Goal: Transaction & Acquisition: Purchase product/service

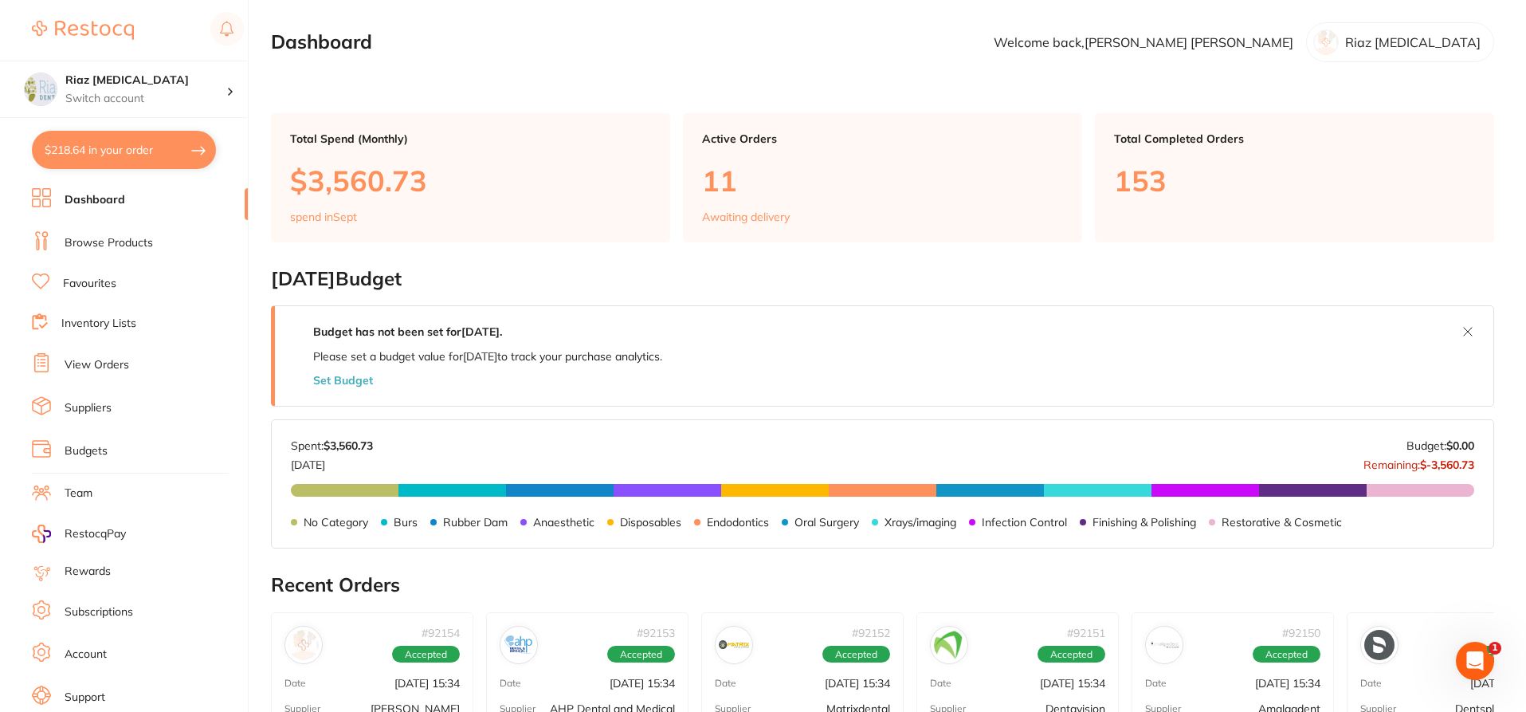
click at [103, 157] on button "$218.64 in your order" at bounding box center [124, 150] width 184 height 38
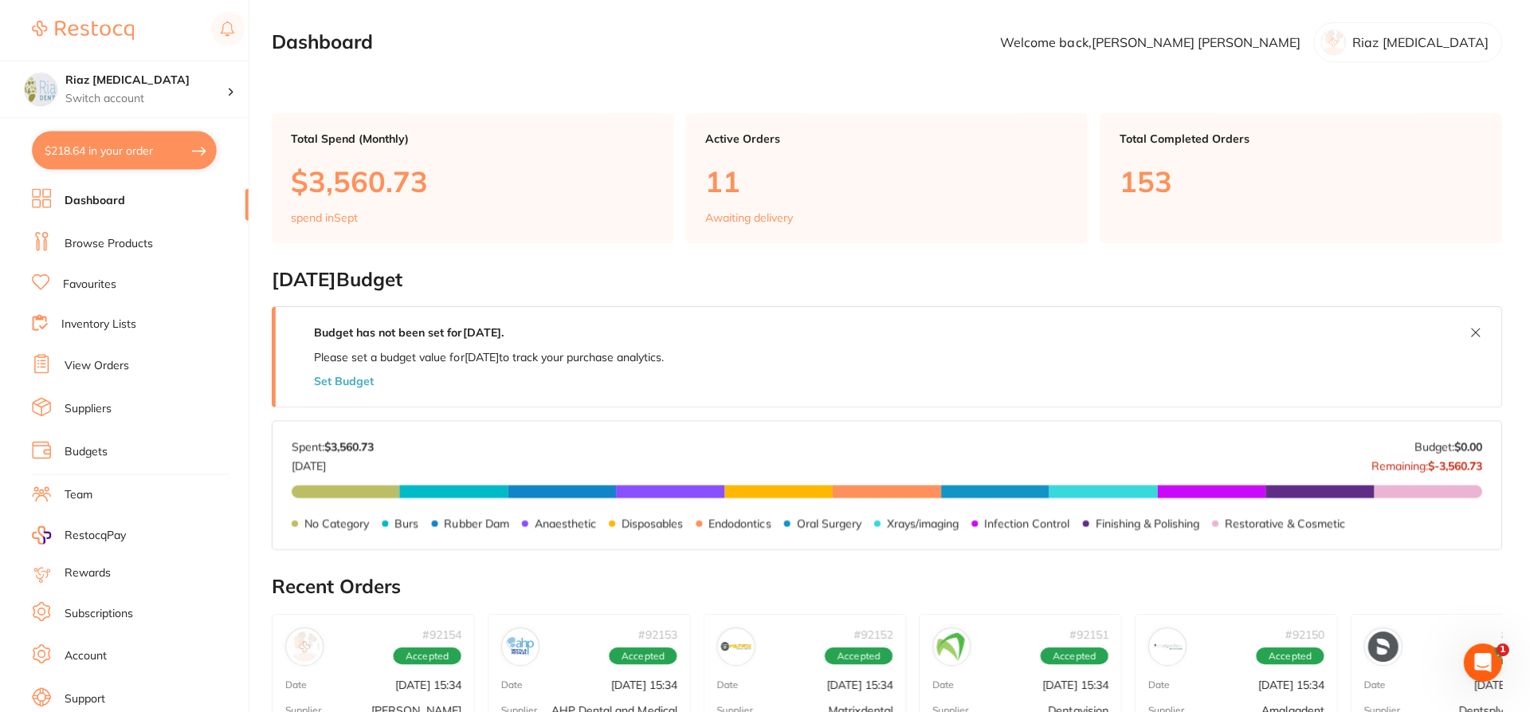
checkbox input "true"
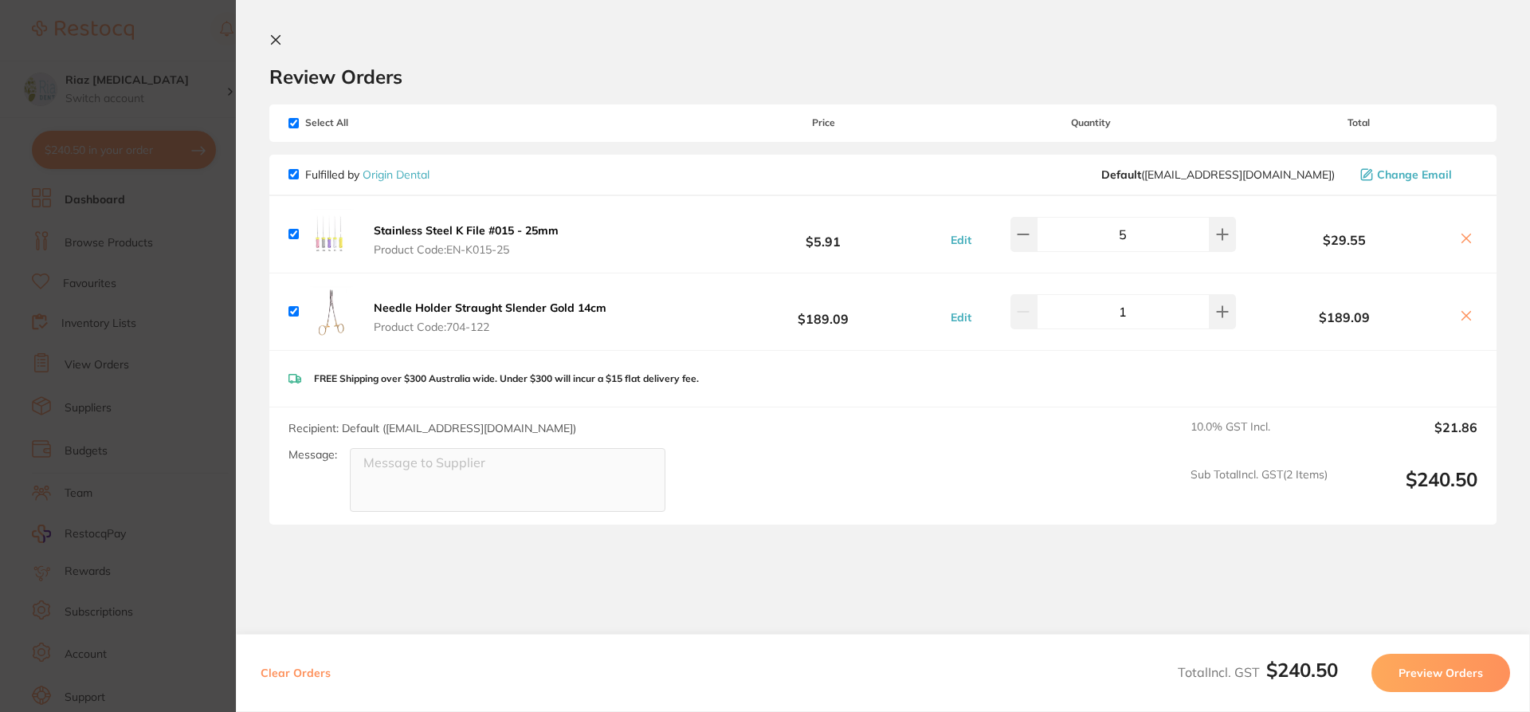
click at [171, 253] on section "Update RRP Set your pre negotiated price for this item. Item Agreed RRP (excl. …" at bounding box center [765, 356] width 1530 height 712
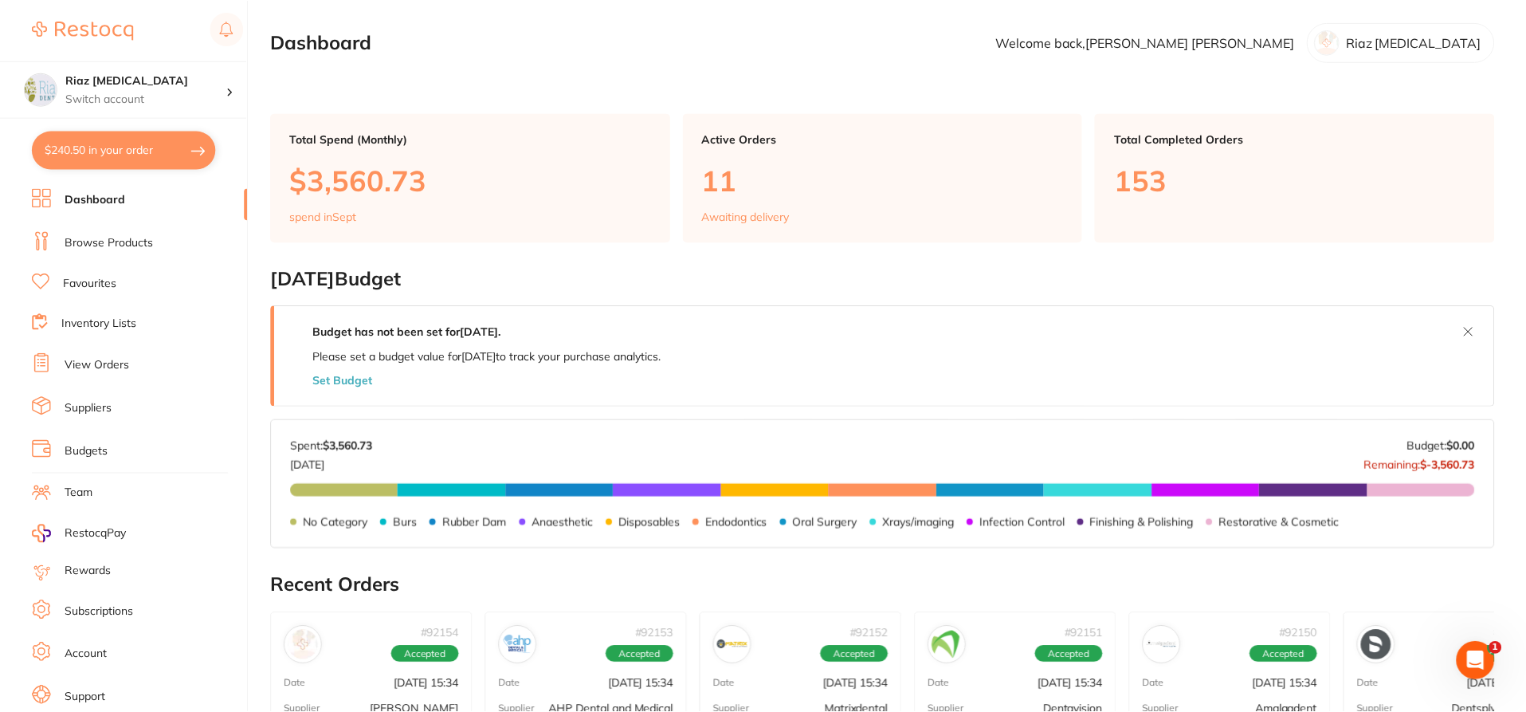
scroll to position [5, 0]
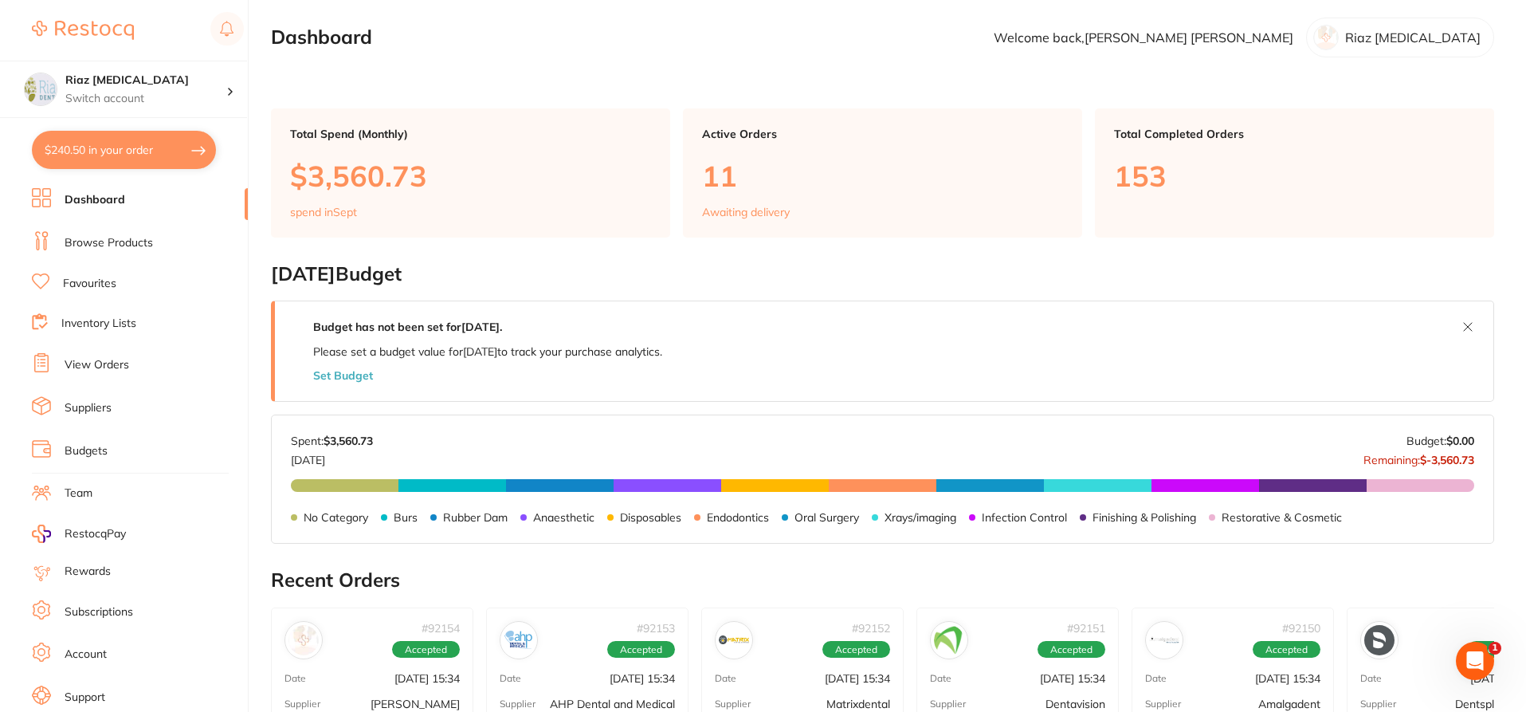
click at [100, 239] on link "Browse Products" at bounding box center [109, 243] width 88 height 16
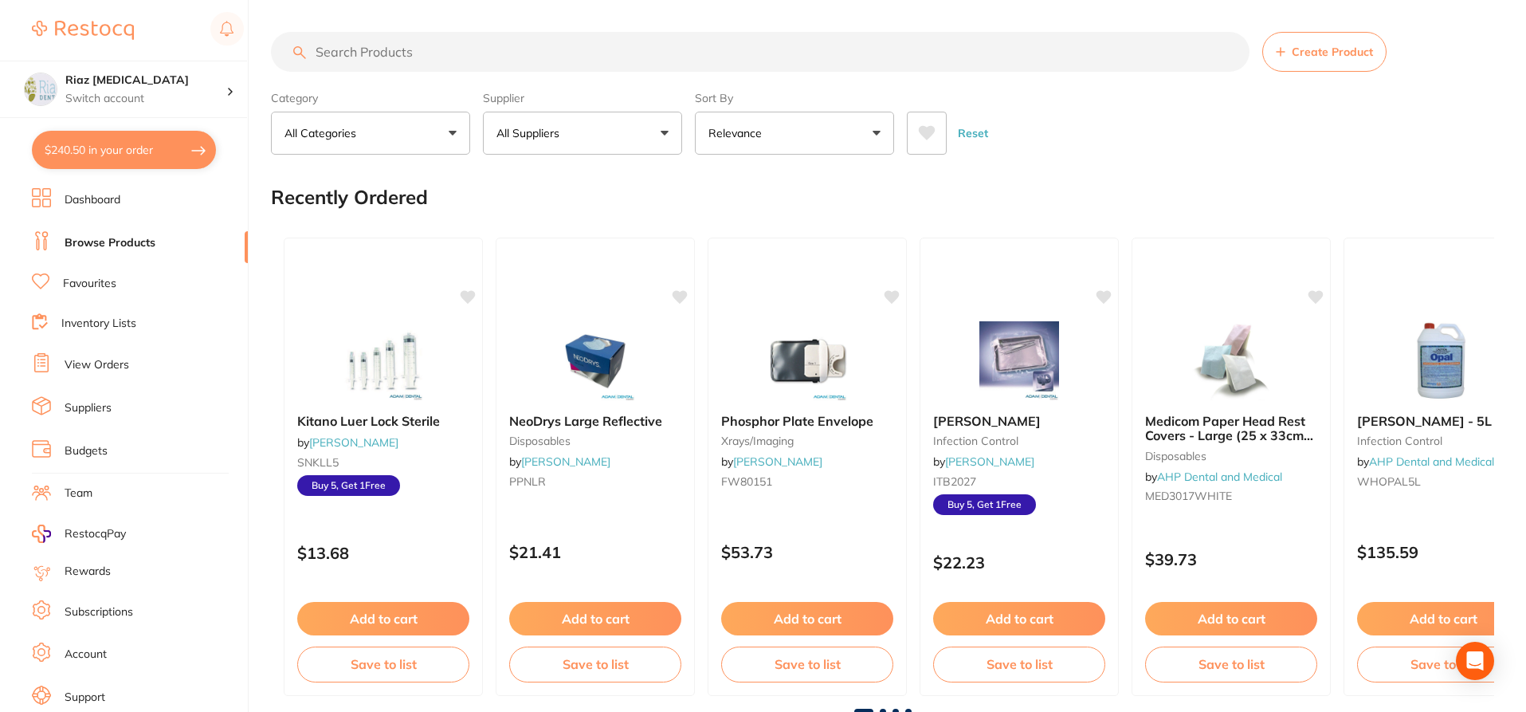
click at [134, 147] on button "$240.50 in your order" at bounding box center [124, 150] width 184 height 38
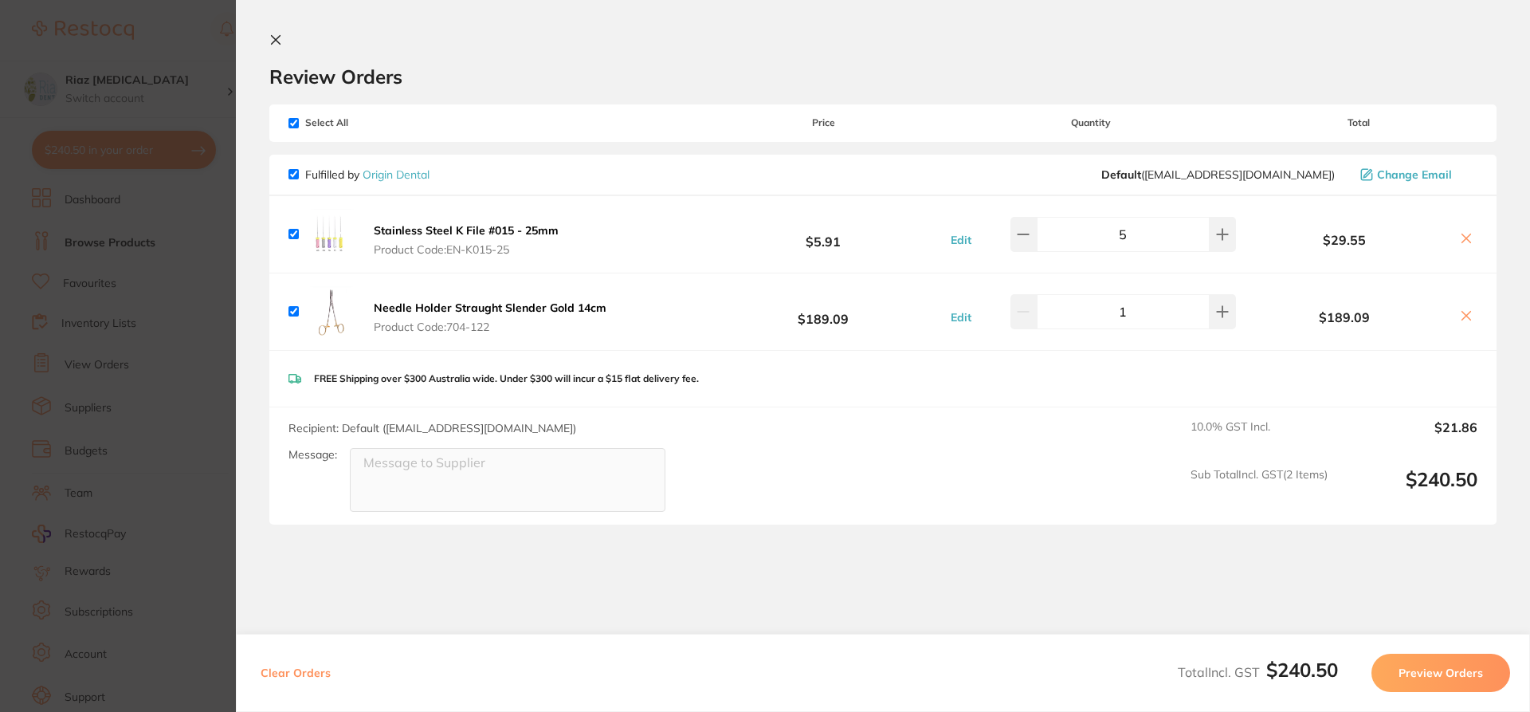
click at [1465, 312] on icon at bounding box center [1466, 315] width 13 height 13
click at [1460, 314] on icon at bounding box center [1466, 315] width 13 height 13
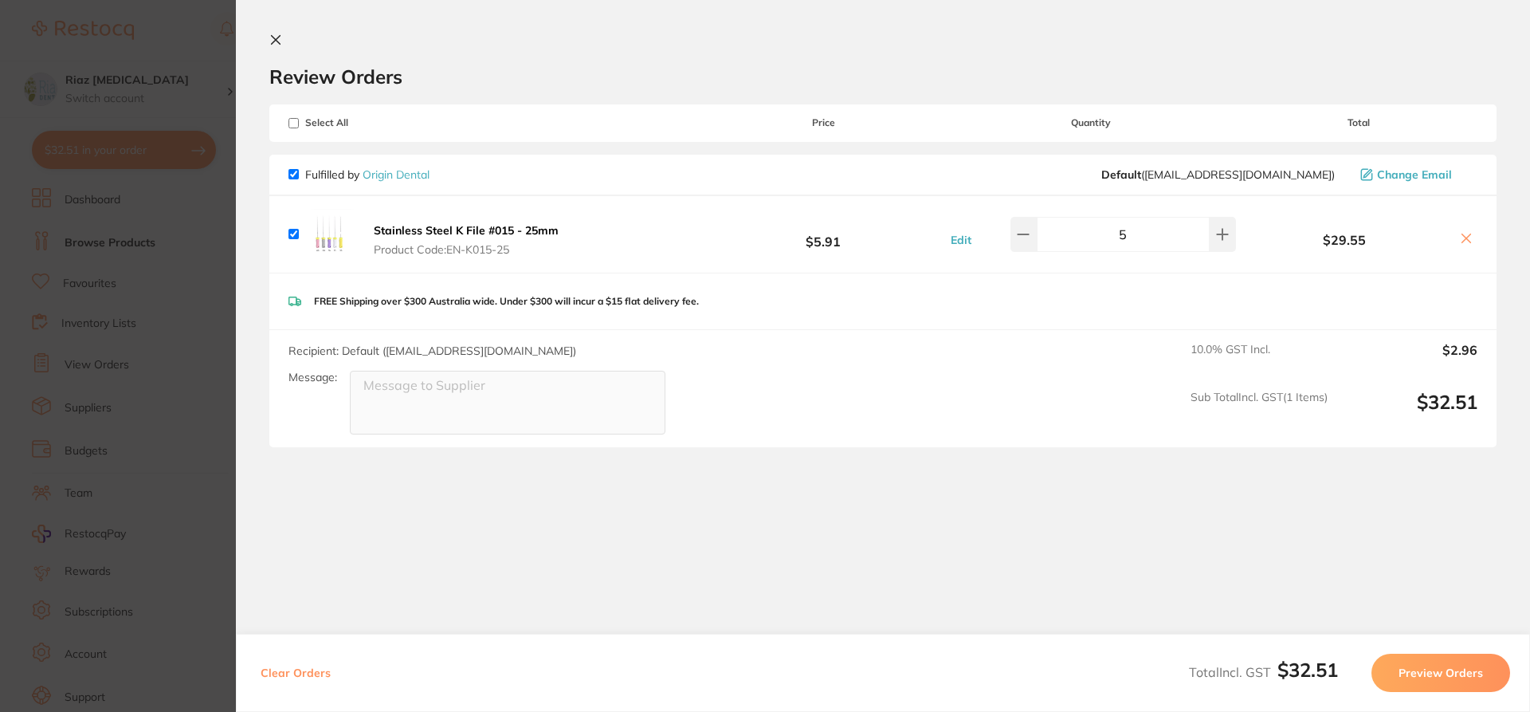
checkbox input "true"
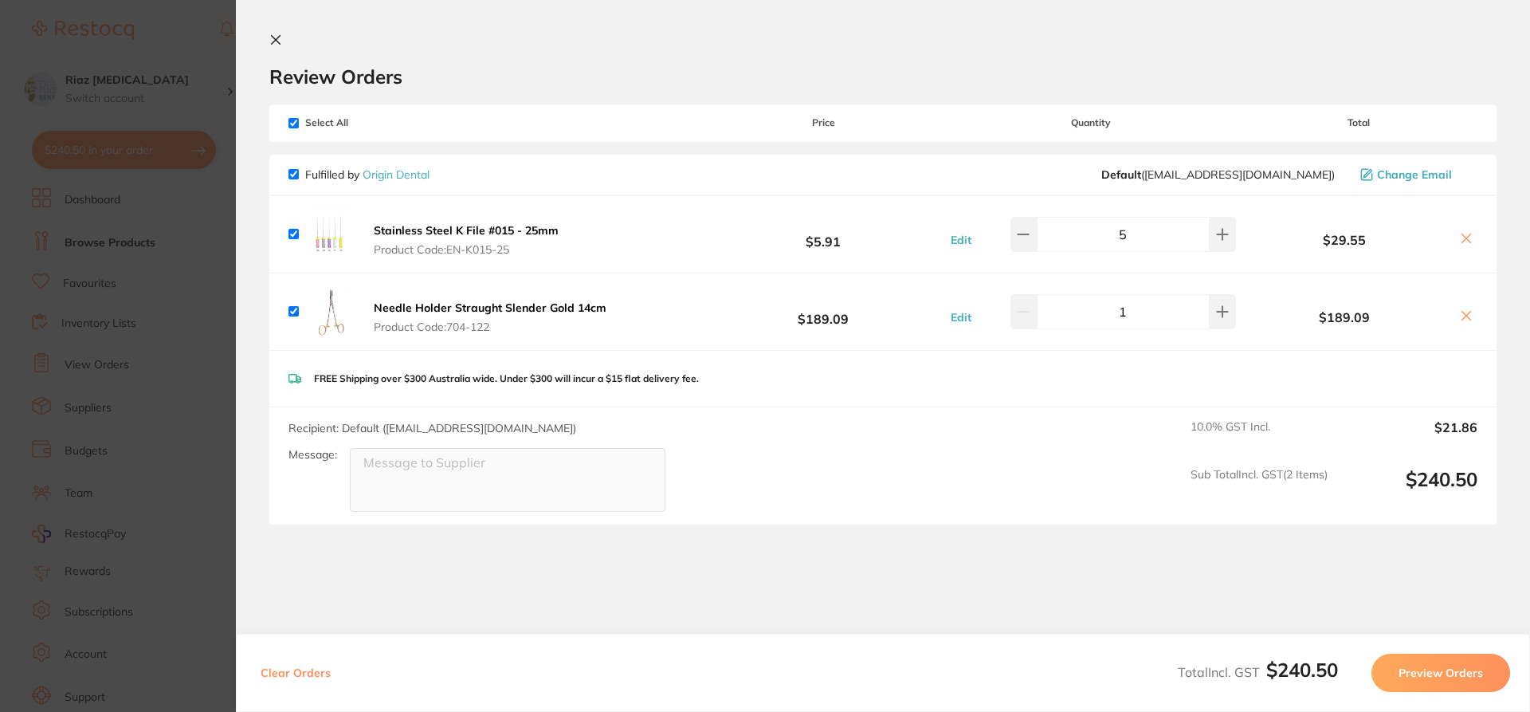
click at [202, 283] on section "Update RRP Set your pre negotiated price for this item. Item Agreed RRP (excl. …" at bounding box center [765, 356] width 1530 height 712
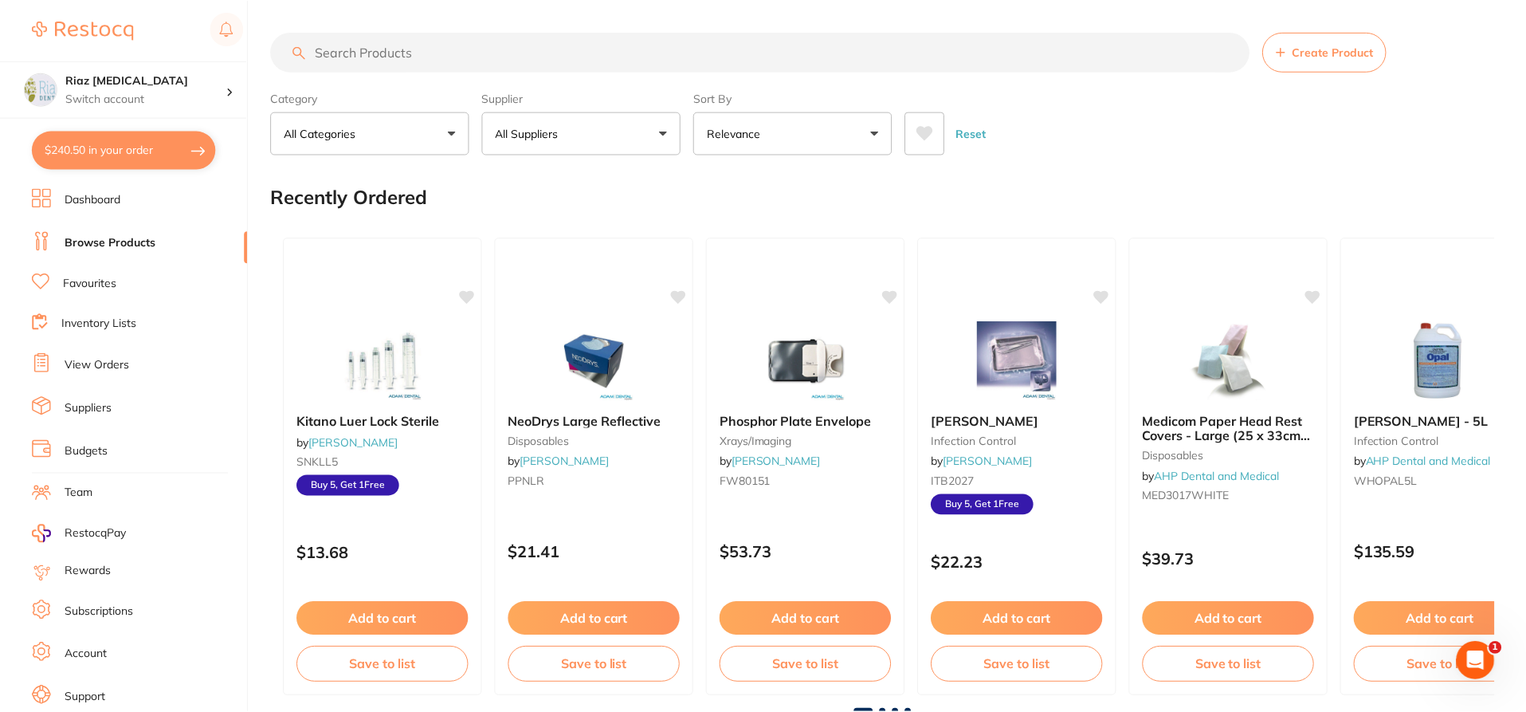
scroll to position [5, 0]
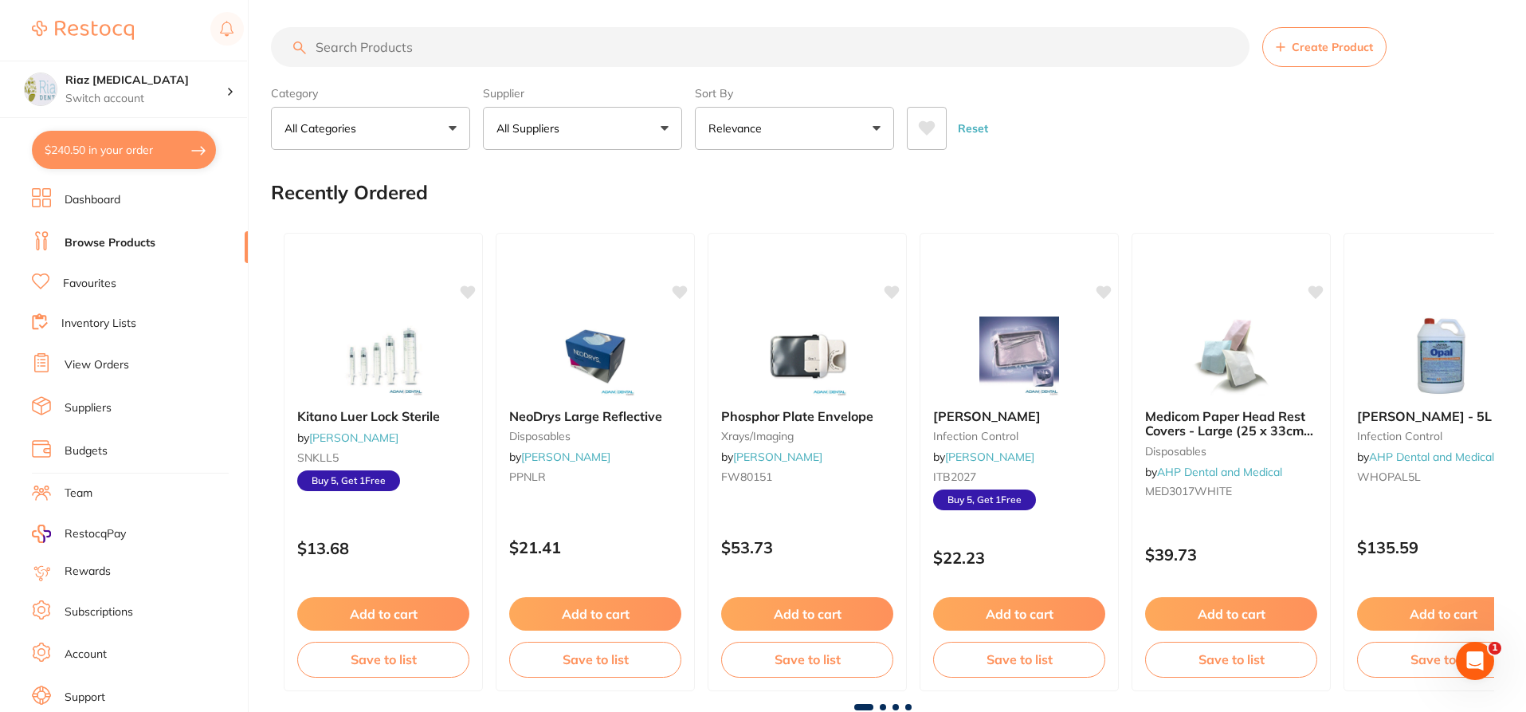
click at [371, 44] on input "search" at bounding box center [760, 47] width 979 height 40
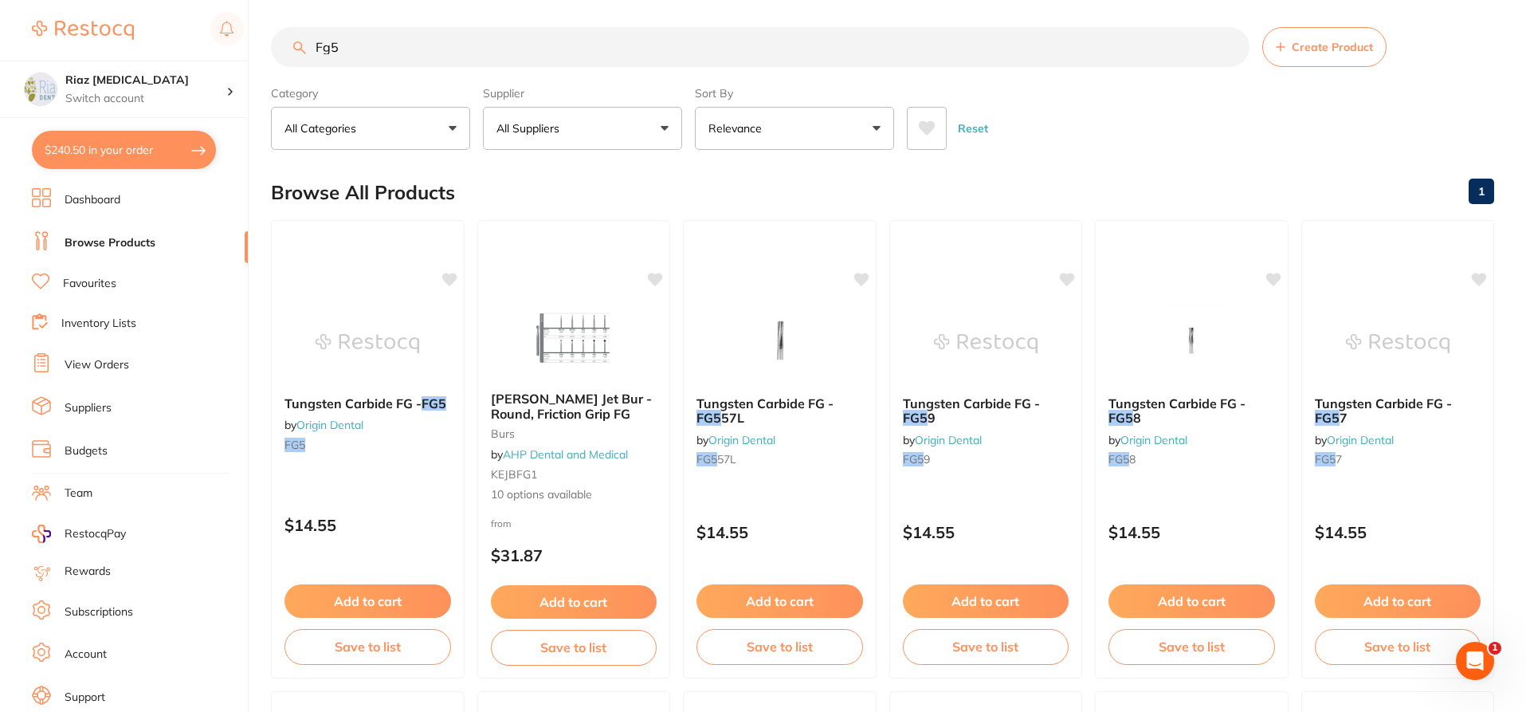
scroll to position [0, 0]
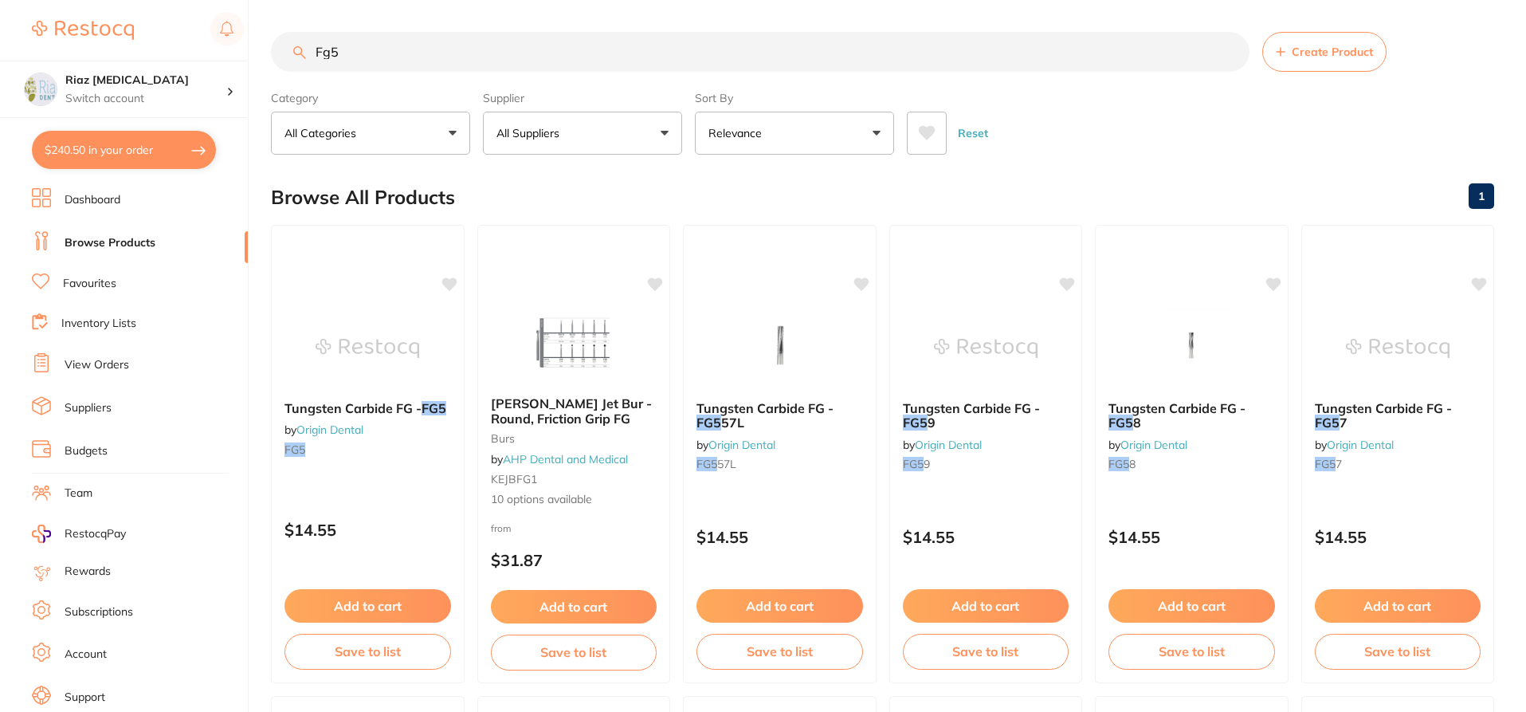
type input "Fg5"
click at [637, 124] on button "All Suppliers" at bounding box center [582, 133] width 199 height 43
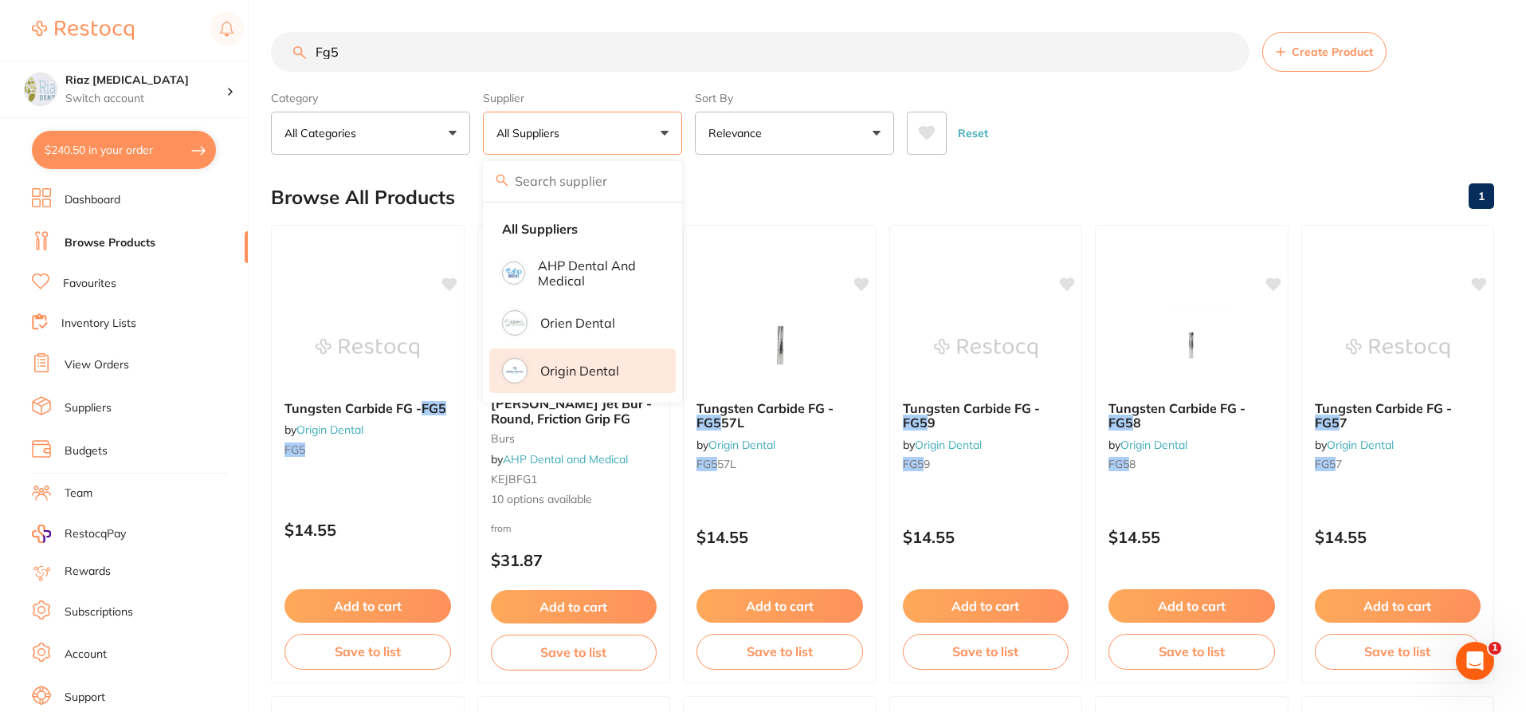
click at [597, 365] on p "Origin Dental" at bounding box center [579, 370] width 79 height 14
click at [1202, 120] on div "Reset" at bounding box center [1194, 127] width 575 height 56
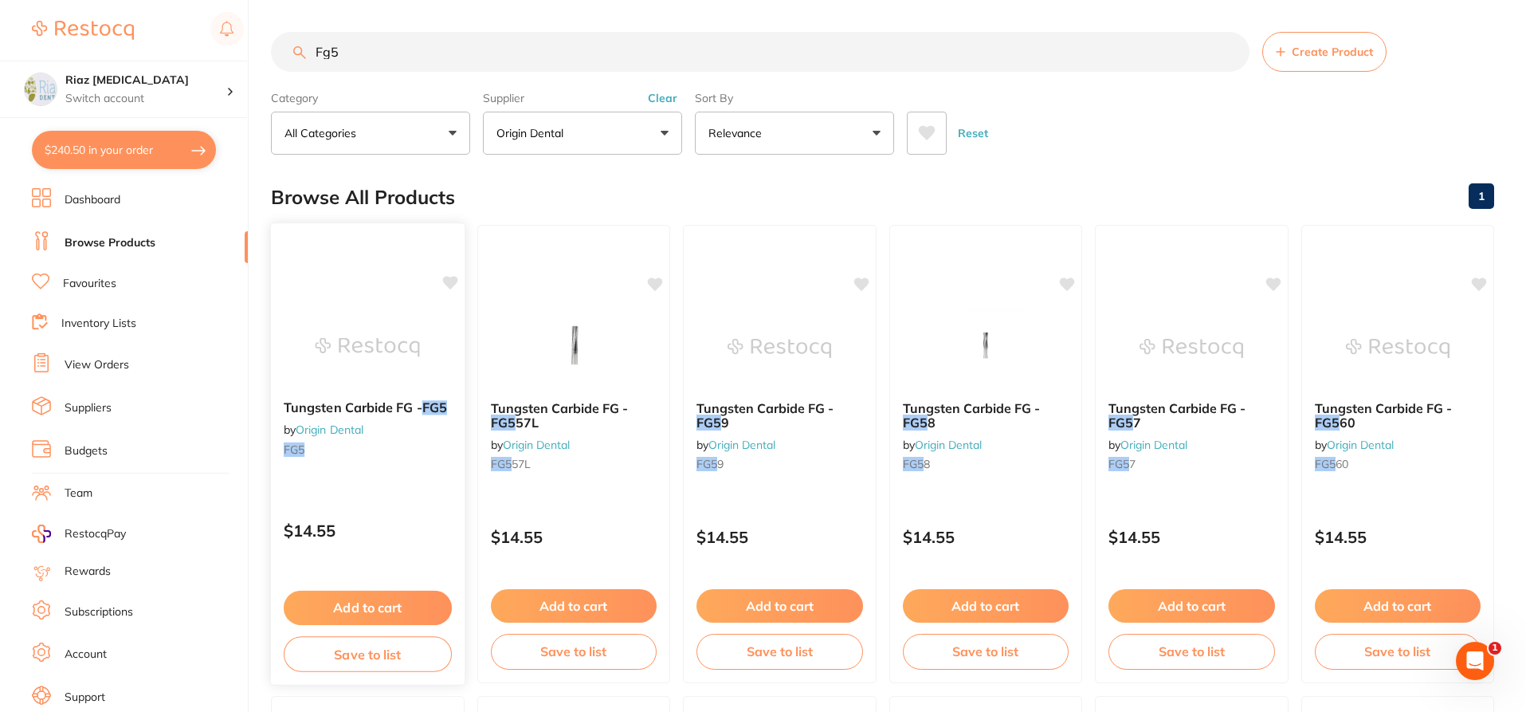
click at [359, 609] on button "Add to cart" at bounding box center [368, 607] width 168 height 34
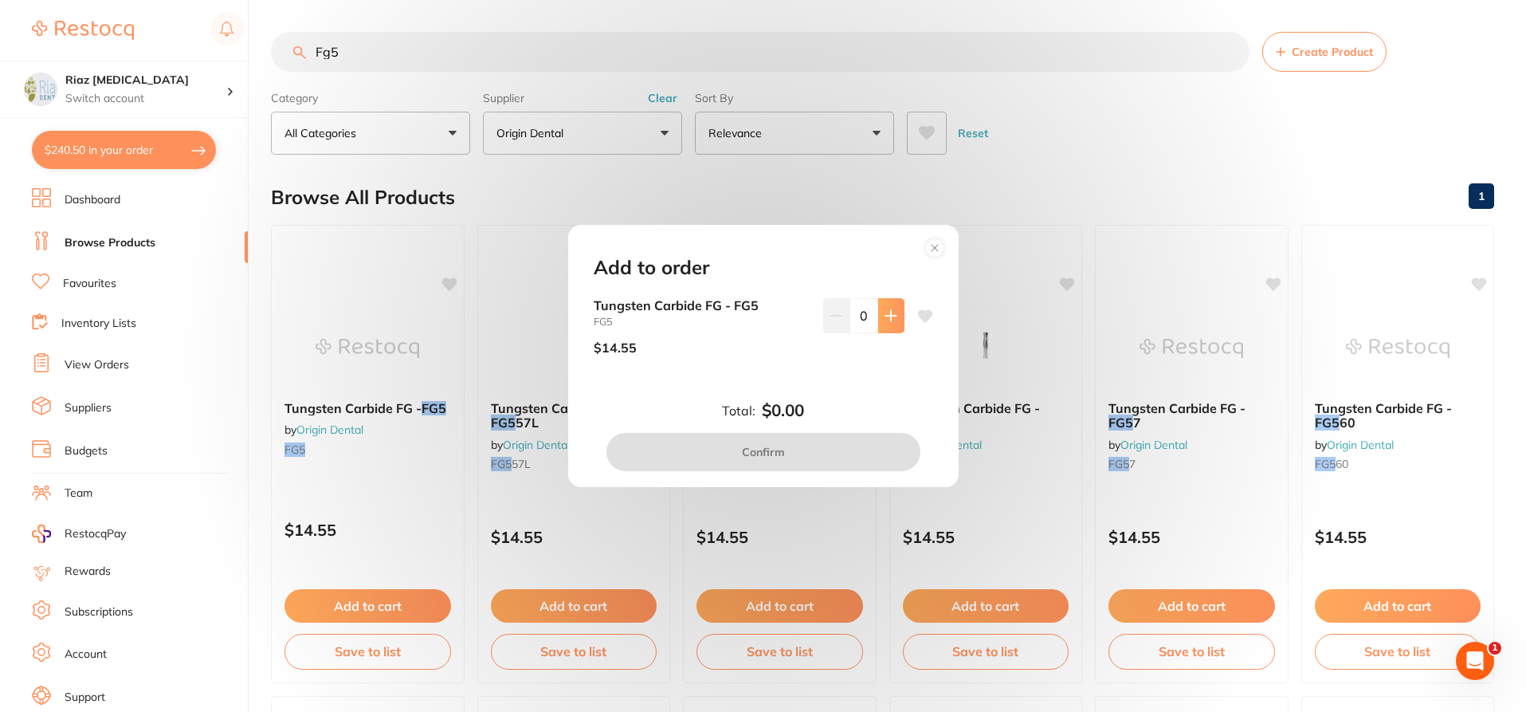
click at [885, 320] on icon at bounding box center [891, 315] width 13 height 13
type input "1"
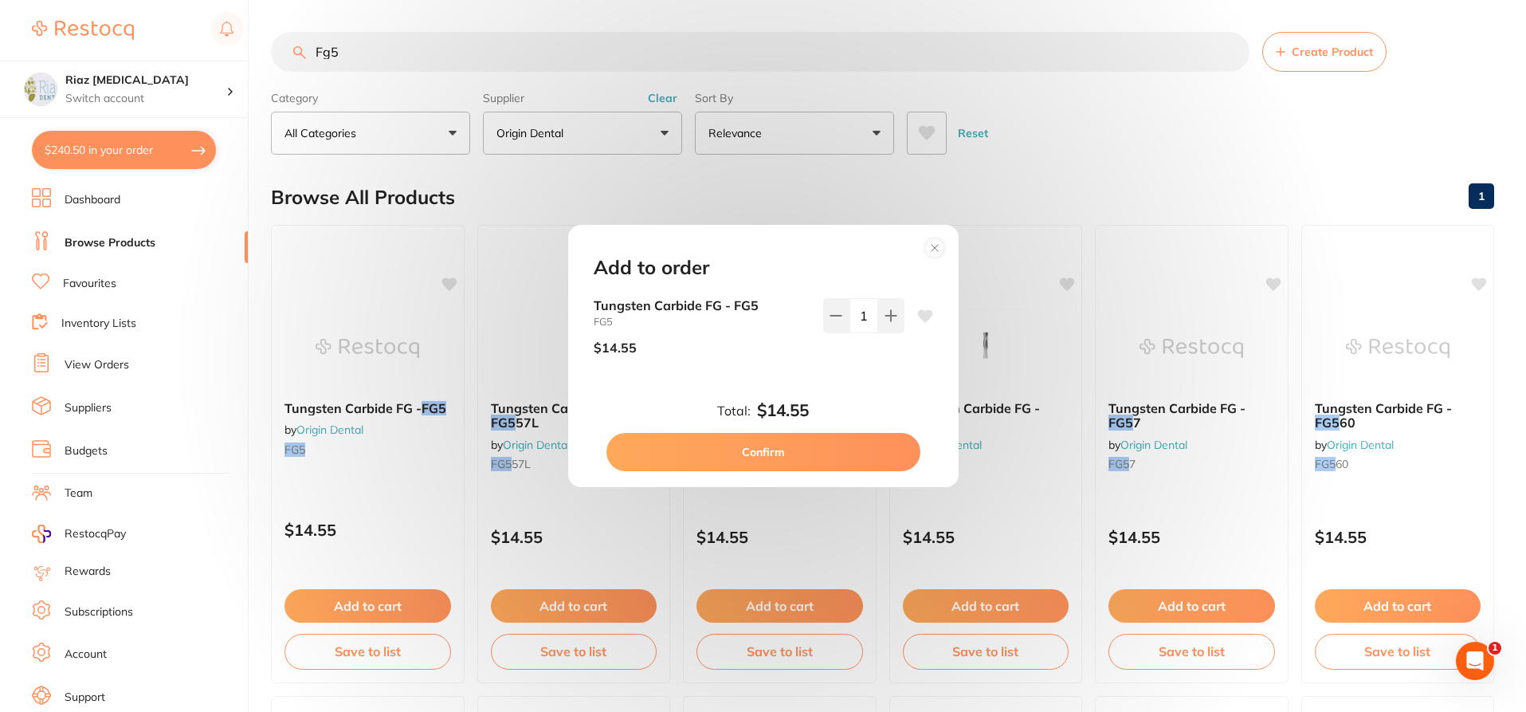
click at [786, 461] on button "Confirm" at bounding box center [763, 452] width 314 height 38
checkbox input "false"
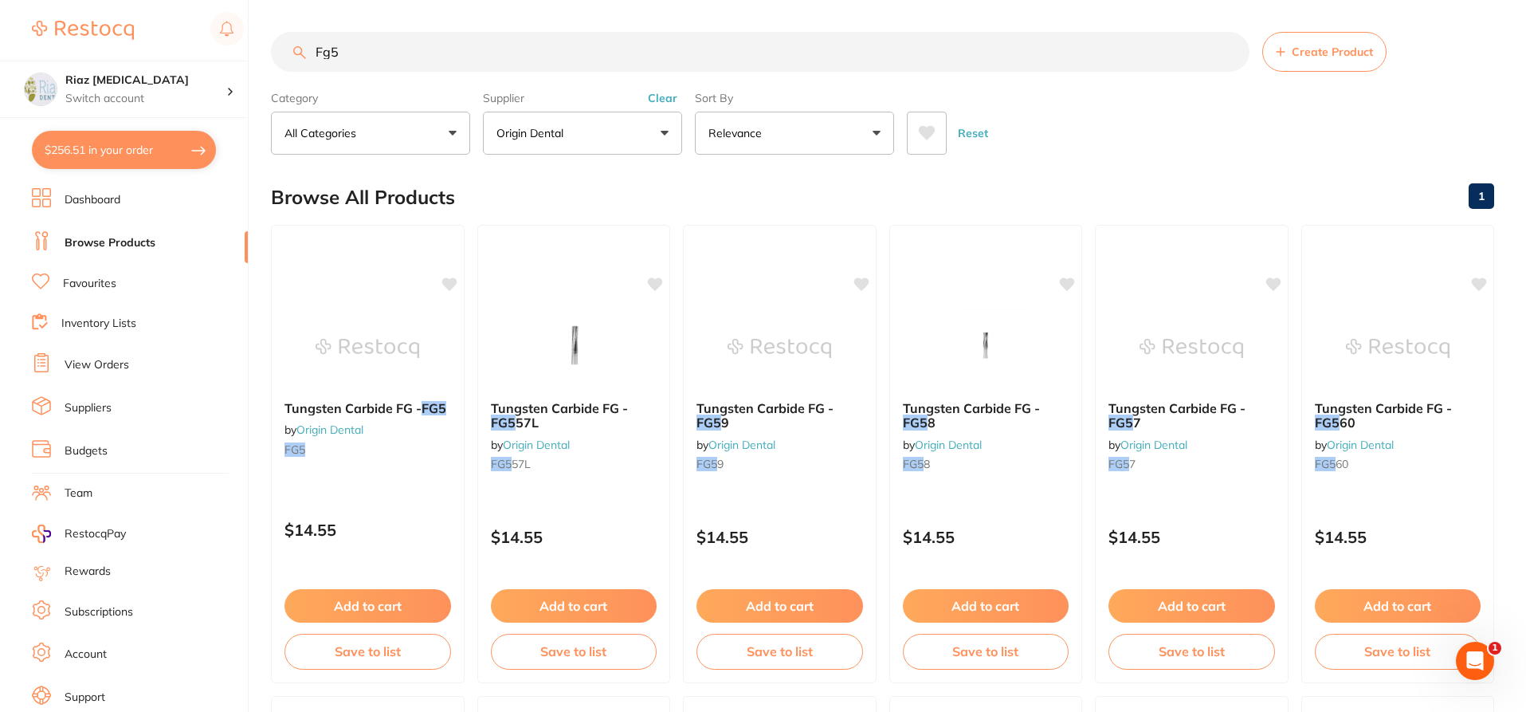
click at [379, 58] on input "Fg5" at bounding box center [760, 52] width 979 height 40
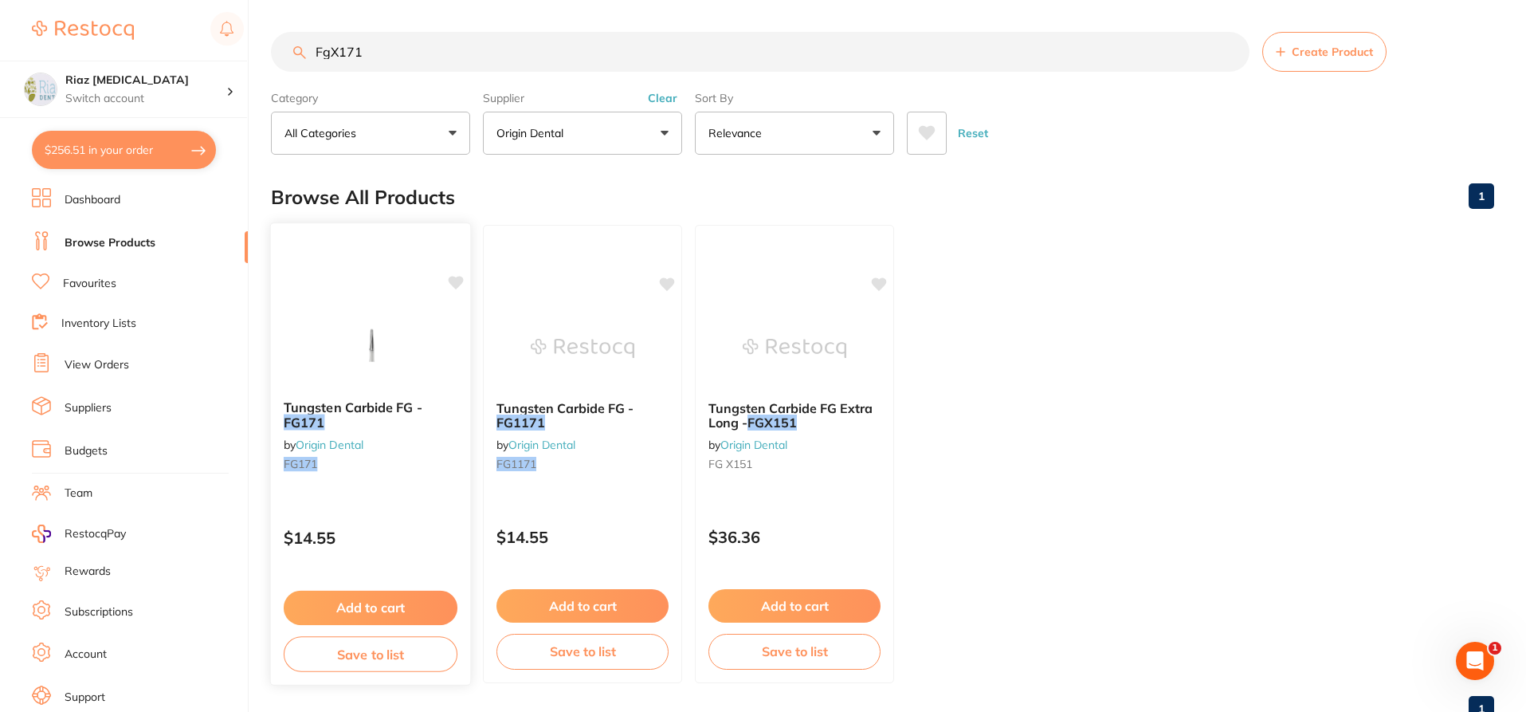
type input "FgX171"
click at [386, 595] on button "Add to cart" at bounding box center [371, 607] width 174 height 34
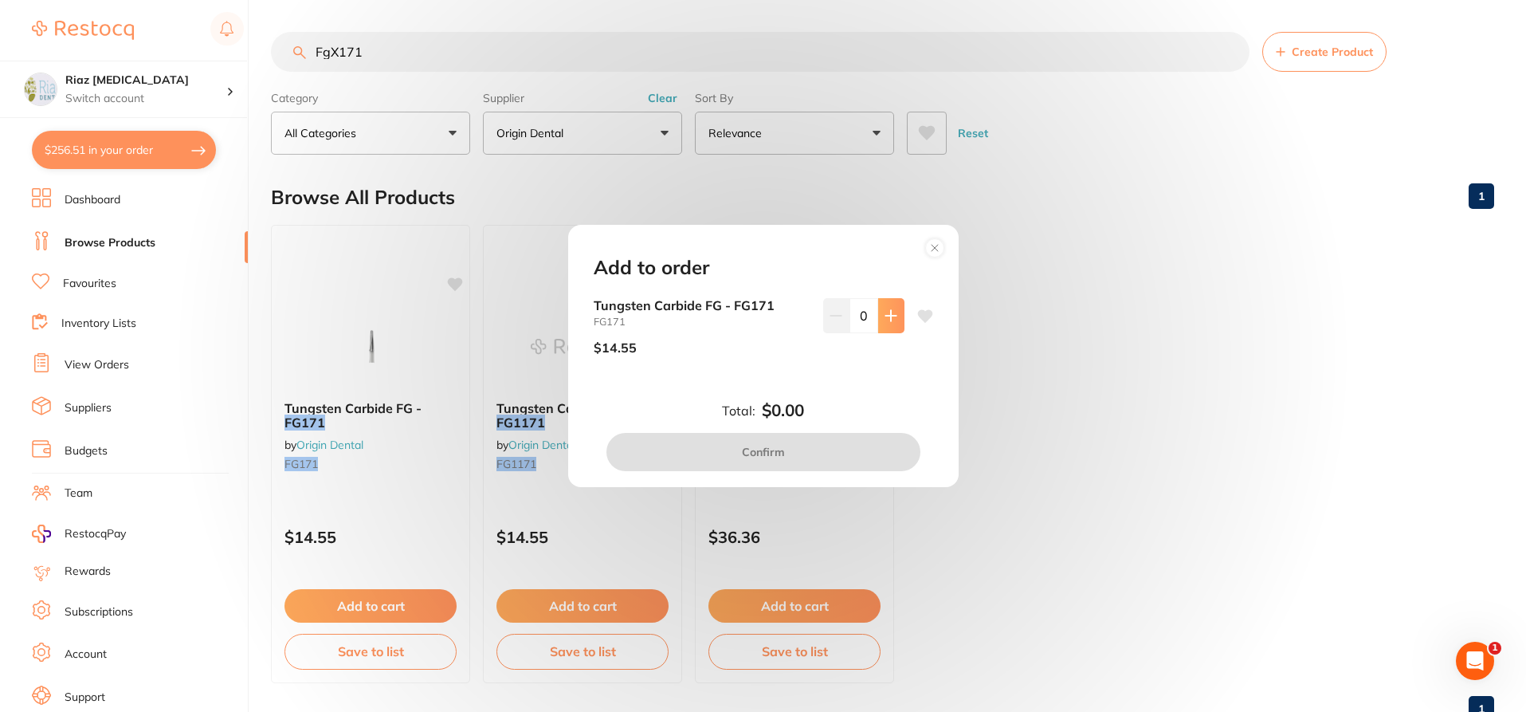
click at [878, 312] on button at bounding box center [891, 315] width 26 height 35
type input "1"
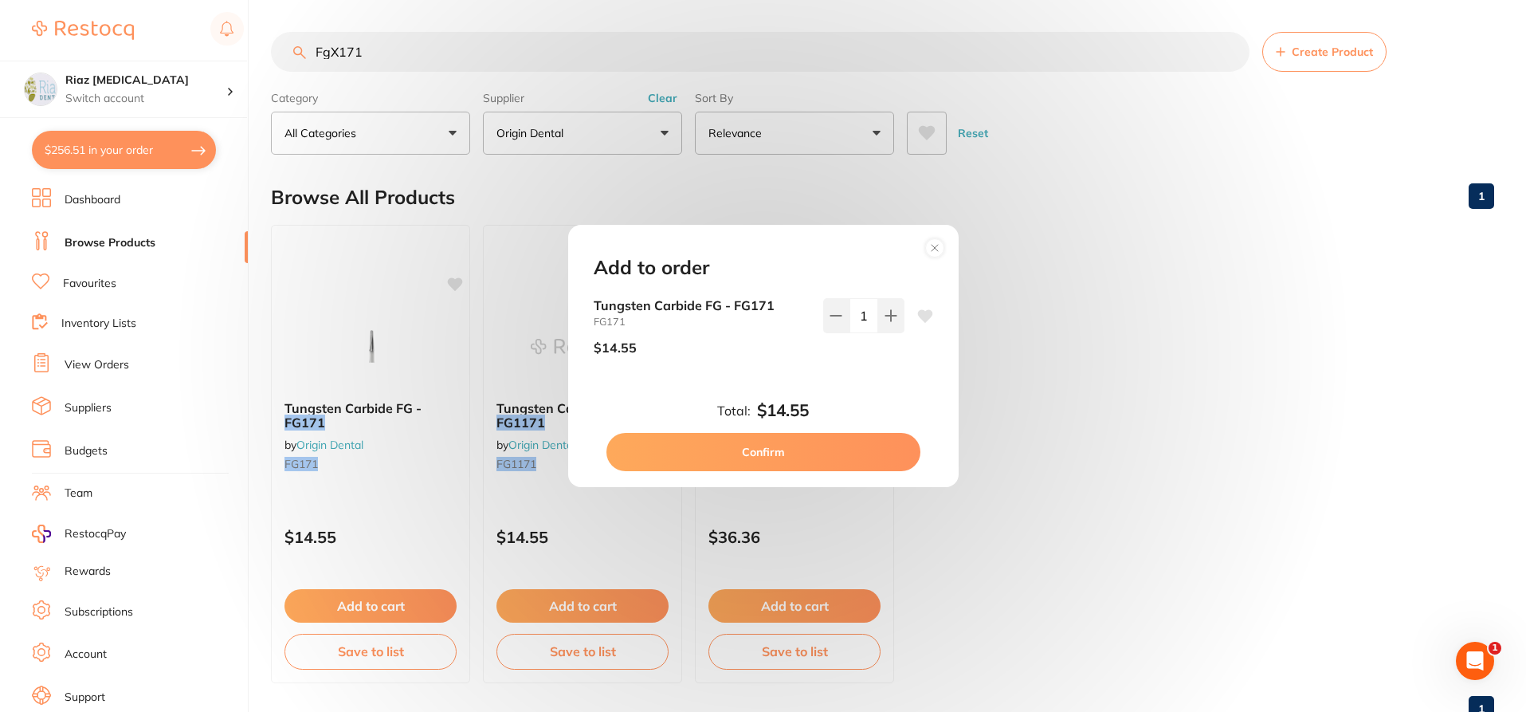
click at [815, 469] on button "Confirm" at bounding box center [763, 452] width 314 height 38
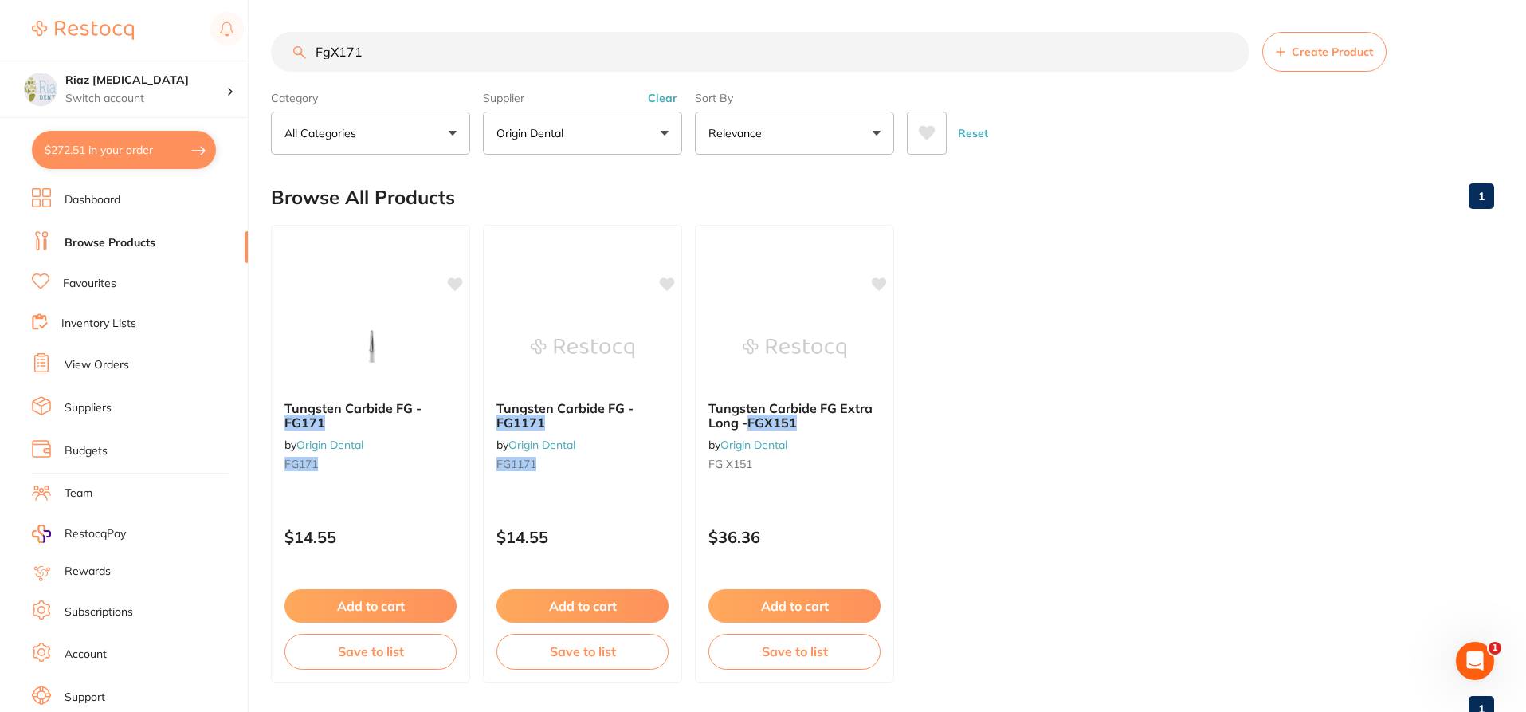
click at [434, 64] on input "FgX171" at bounding box center [760, 52] width 979 height 40
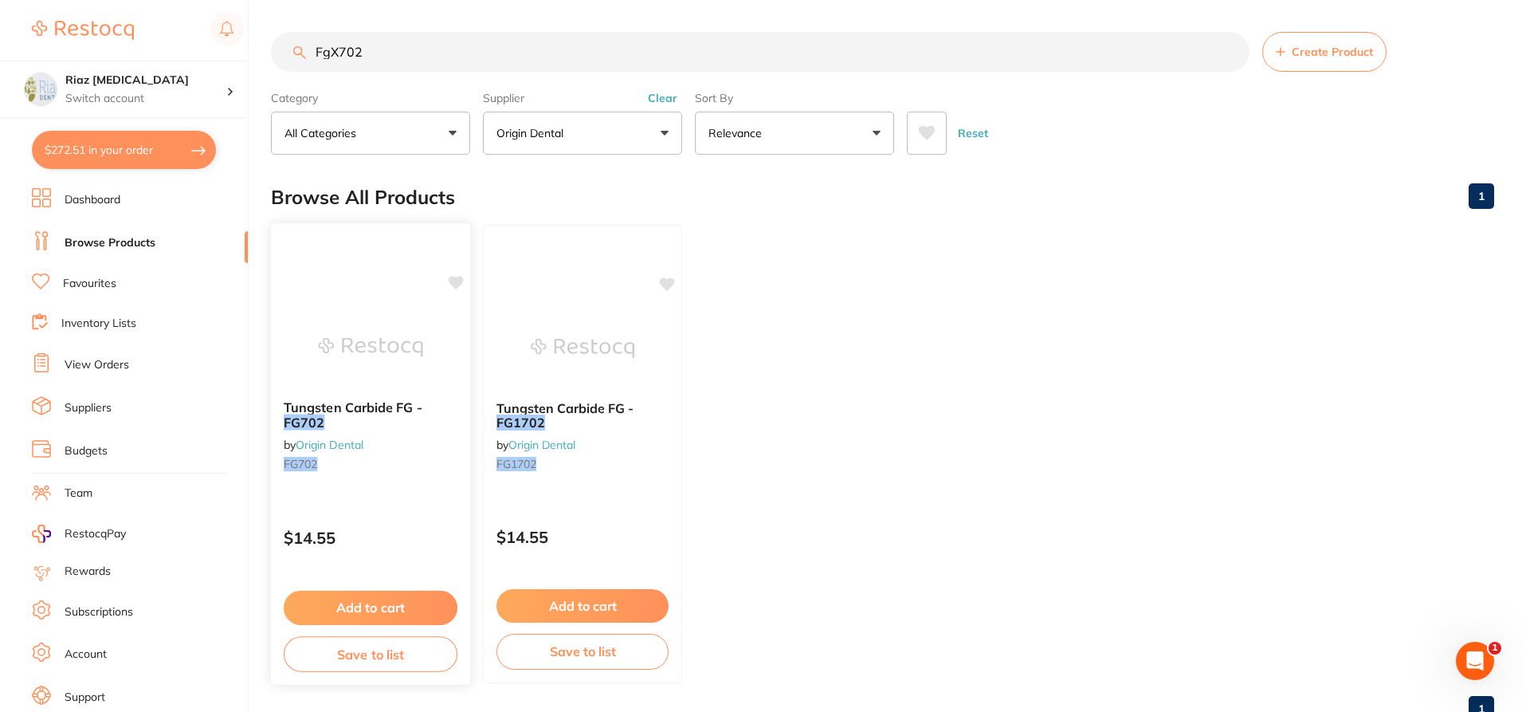
type input "FgX702"
click at [381, 610] on button "Add to cart" at bounding box center [371, 607] width 174 height 34
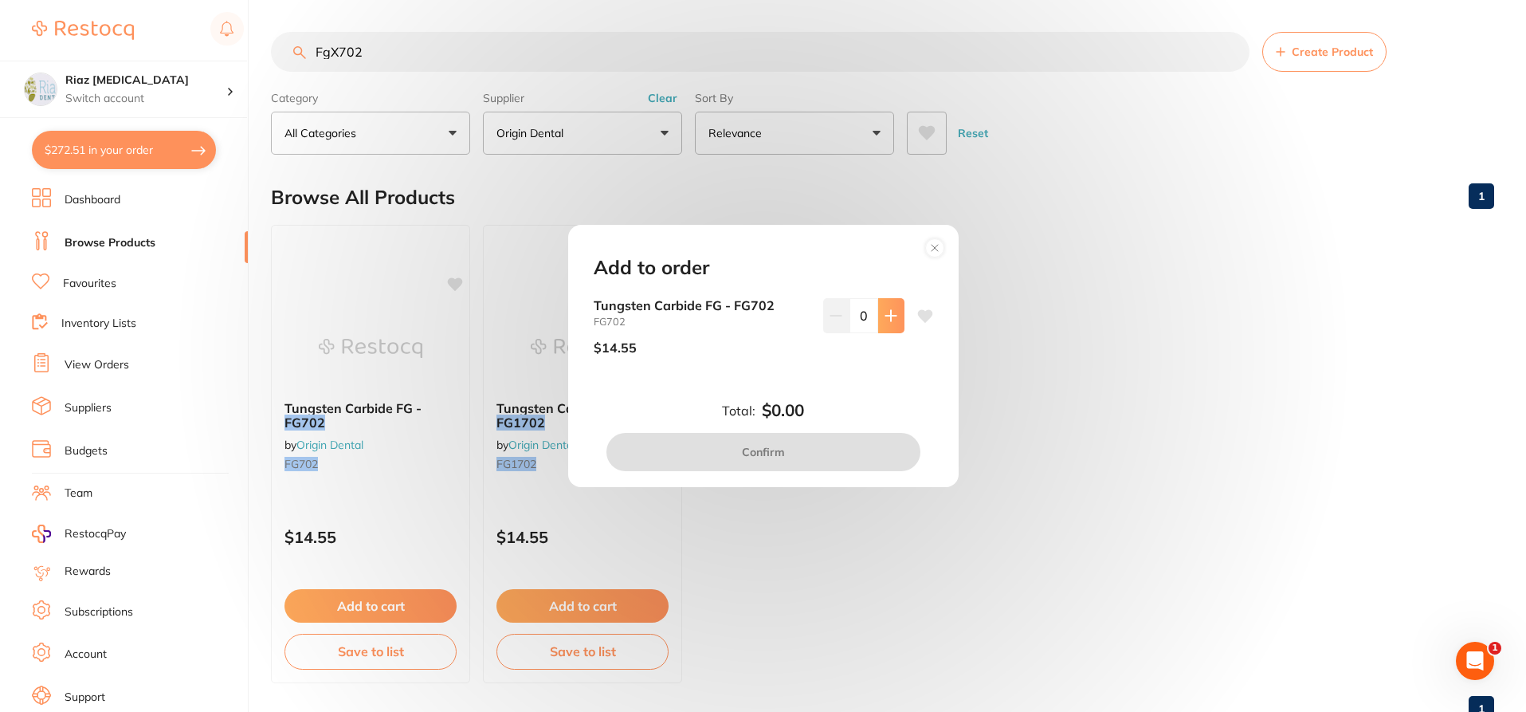
click at [892, 316] on icon at bounding box center [890, 315] width 10 height 10
type input "1"
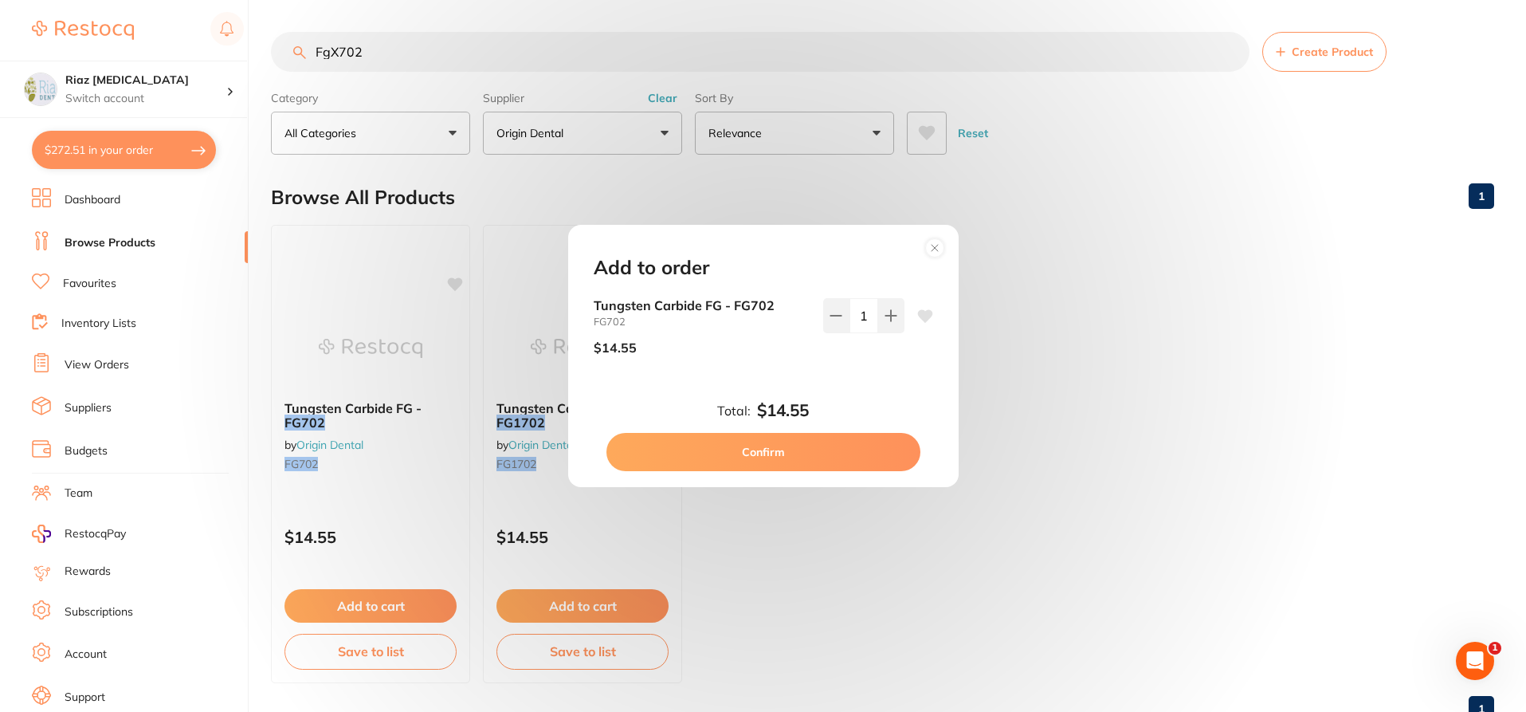
click at [833, 451] on button "Confirm" at bounding box center [763, 452] width 314 height 38
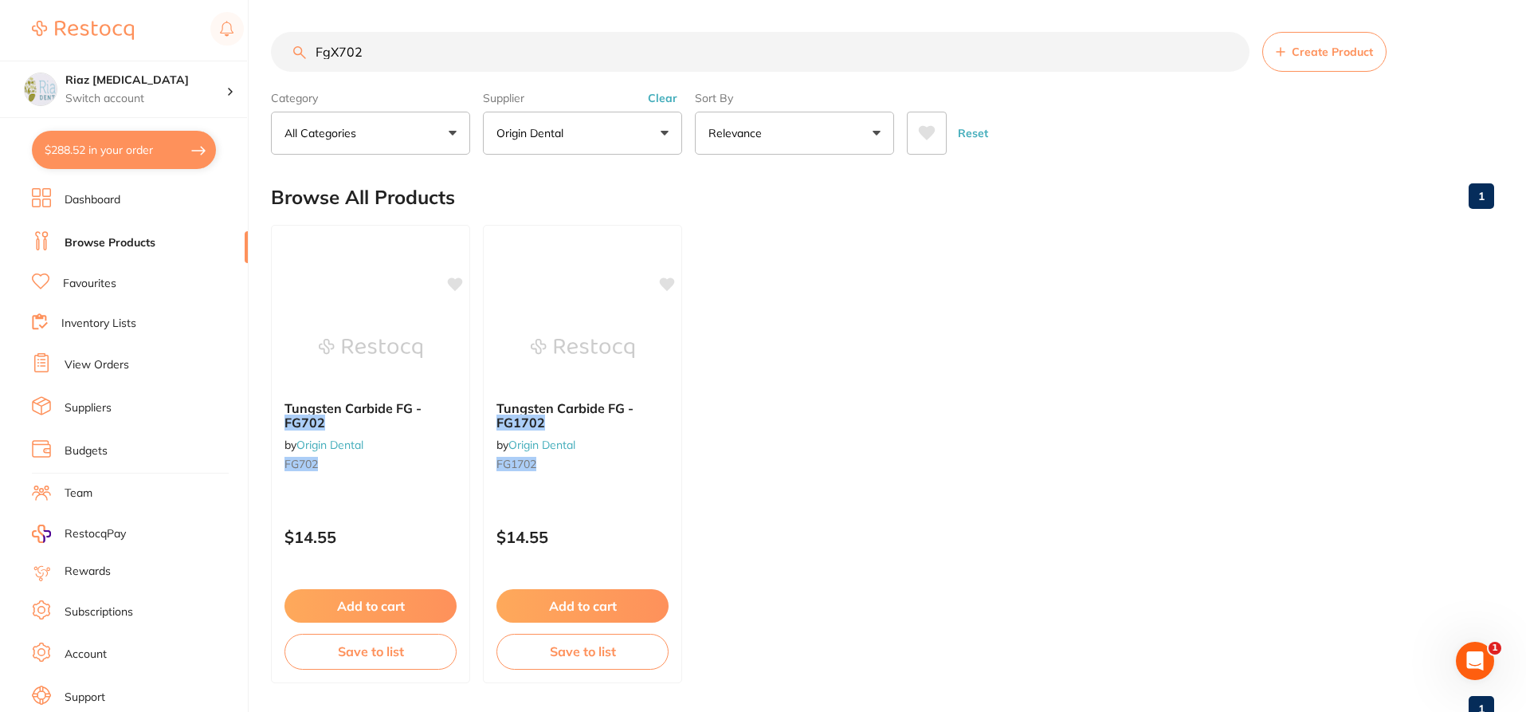
scroll to position [1, 0]
drag, startPoint x: 398, startPoint y: 40, endPoint x: 279, endPoint y: 61, distance: 121.4
click at [279, 61] on input "FgX702" at bounding box center [760, 52] width 979 height 40
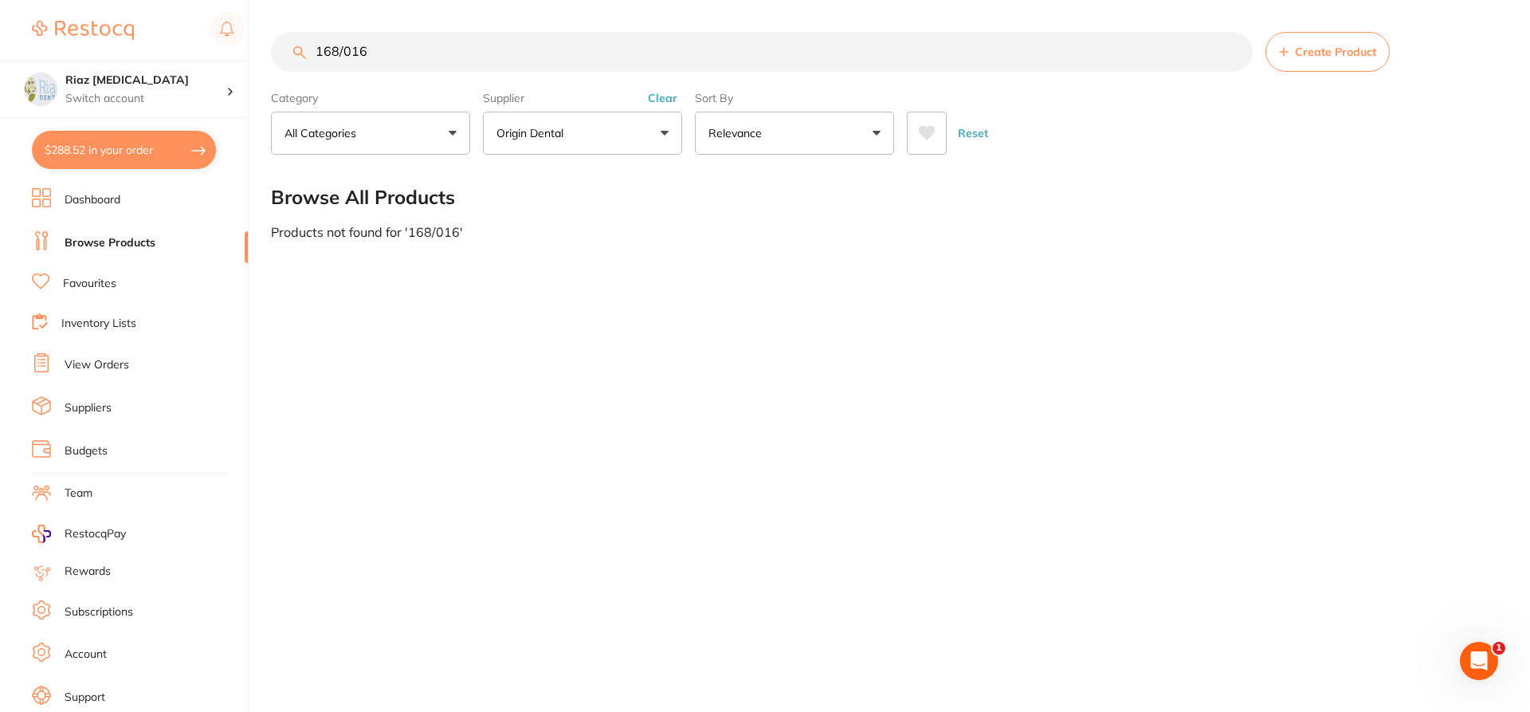
scroll to position [0, 0]
drag, startPoint x: 398, startPoint y: 57, endPoint x: 161, endPoint y: 53, distance: 237.5
click at [161, 53] on div "$288.52 Riaz [MEDICAL_DATA] Switch account Riaz [MEDICAL_DATA] $288.52 in your …" at bounding box center [765, 356] width 1530 height 712
type input "168/016"
click at [163, 149] on button "$288.52 in your order" at bounding box center [124, 150] width 184 height 38
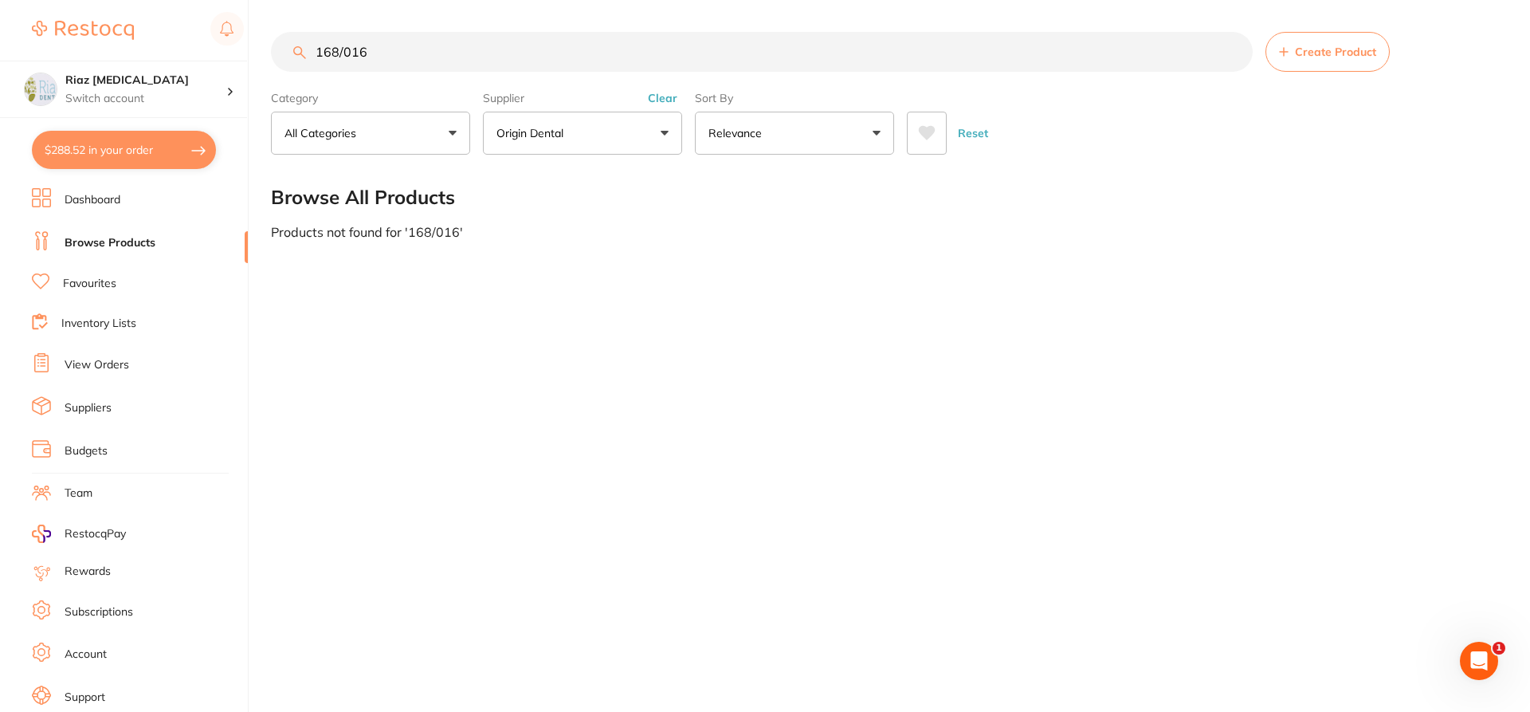
checkbox input "true"
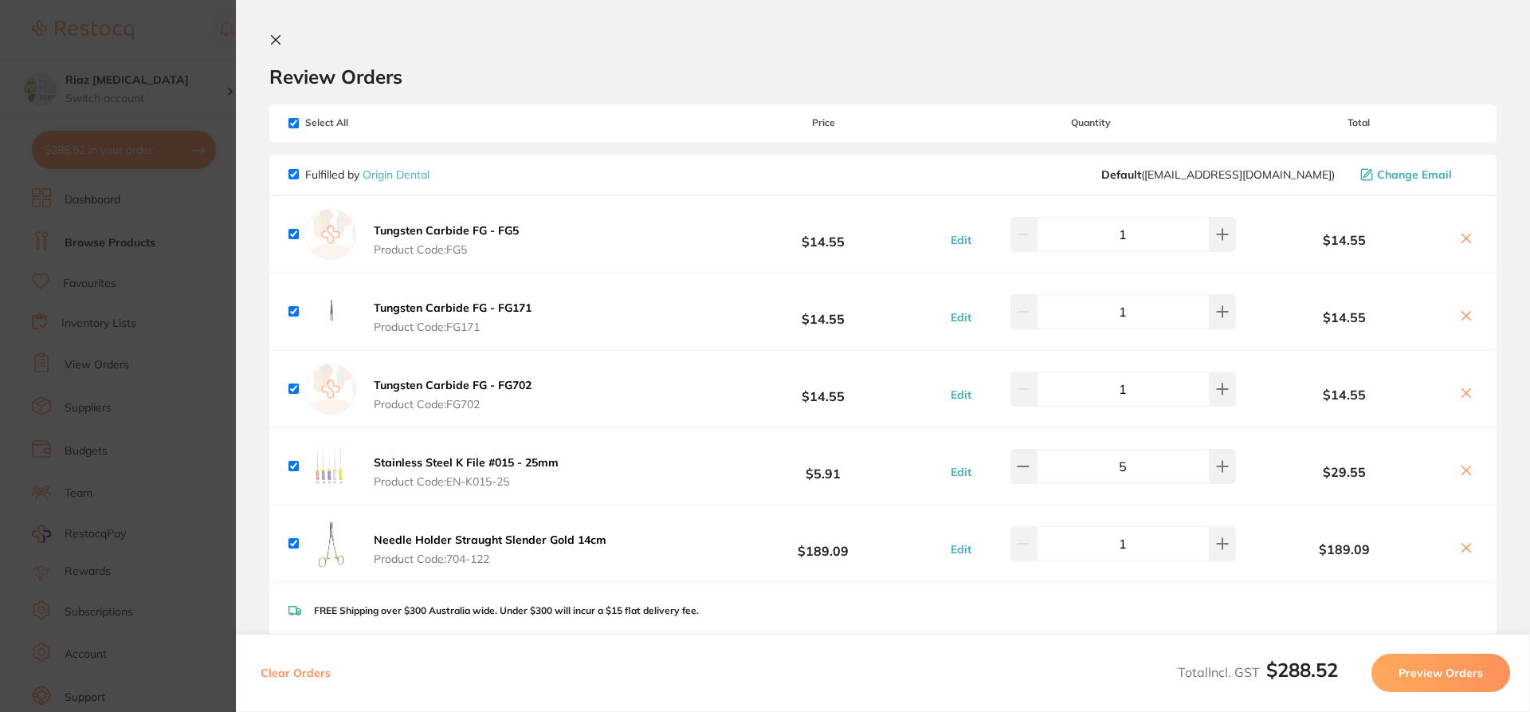
click at [1464, 546] on icon at bounding box center [1466, 547] width 9 height 9
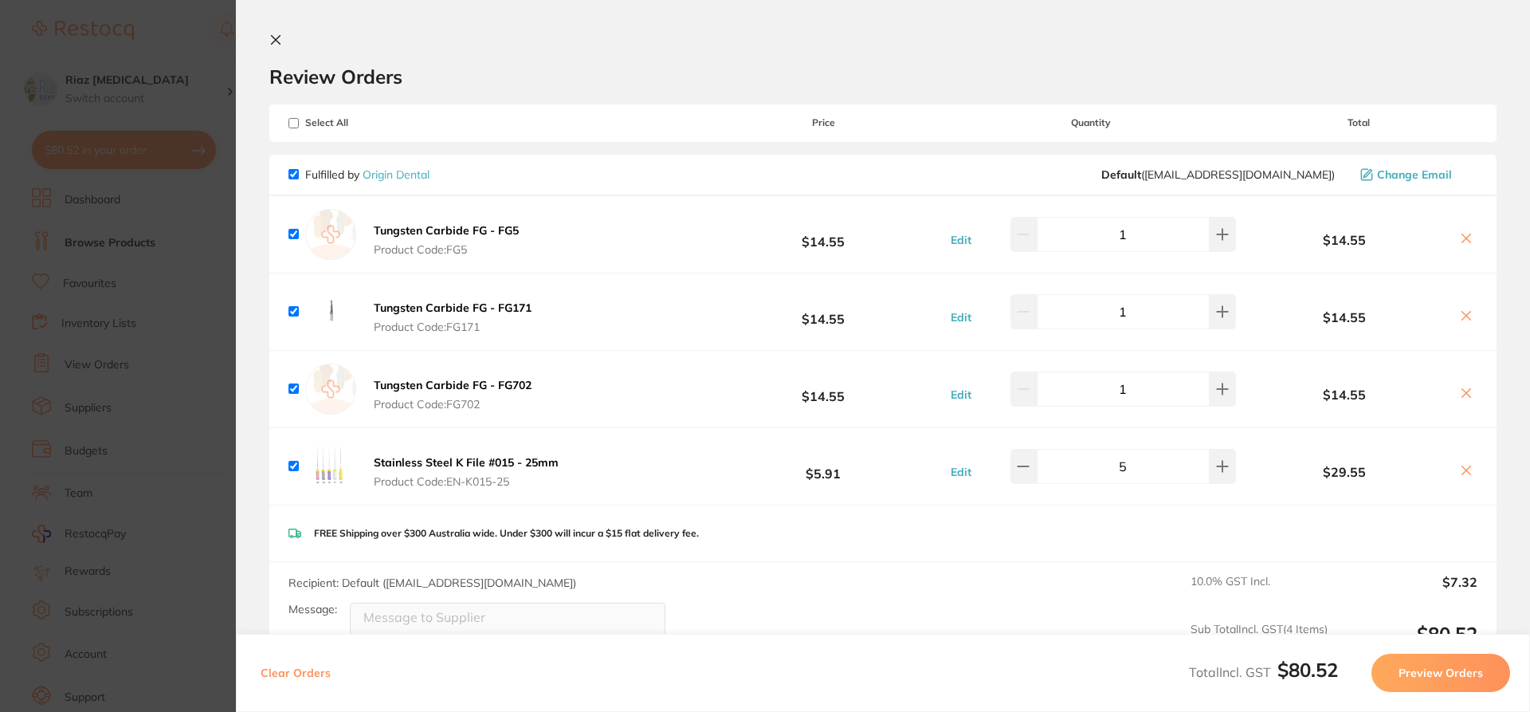
checkbox input "true"
click at [218, 405] on section "Update RRP Set your pre negotiated price for this item. Item Agreed RRP (excl. …" at bounding box center [765, 356] width 1530 height 712
